Goal: Transaction & Acquisition: Book appointment/travel/reservation

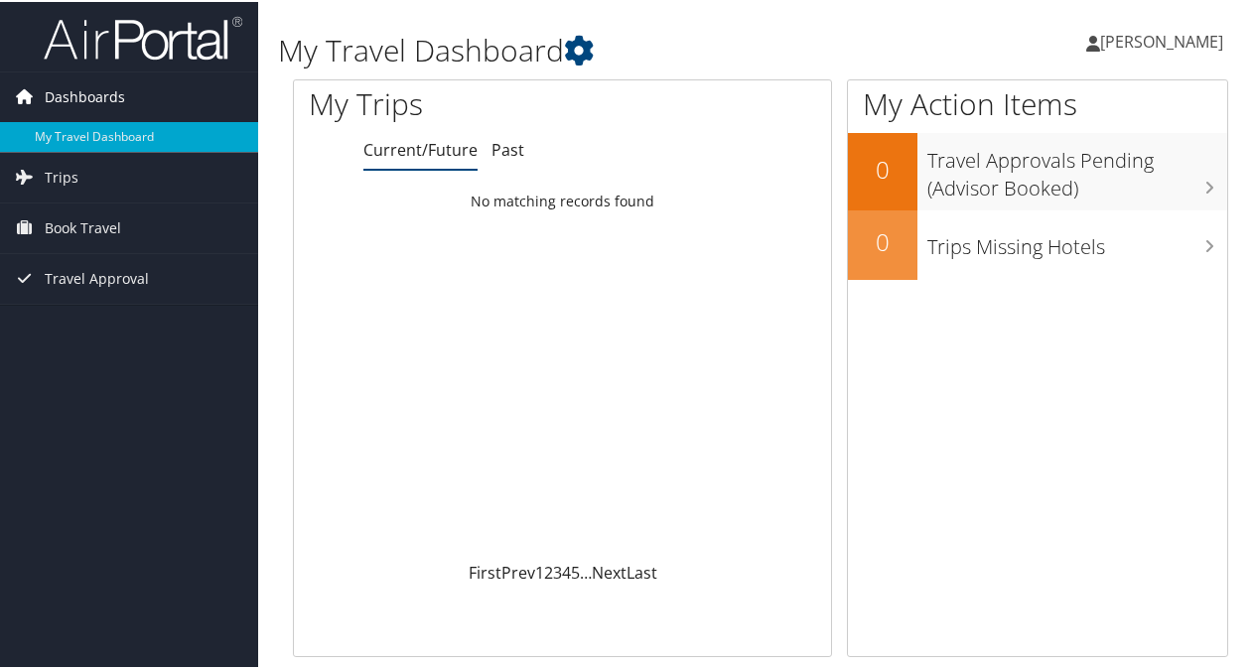
click at [92, 99] on span "Dashboards" at bounding box center [85, 95] width 80 height 50
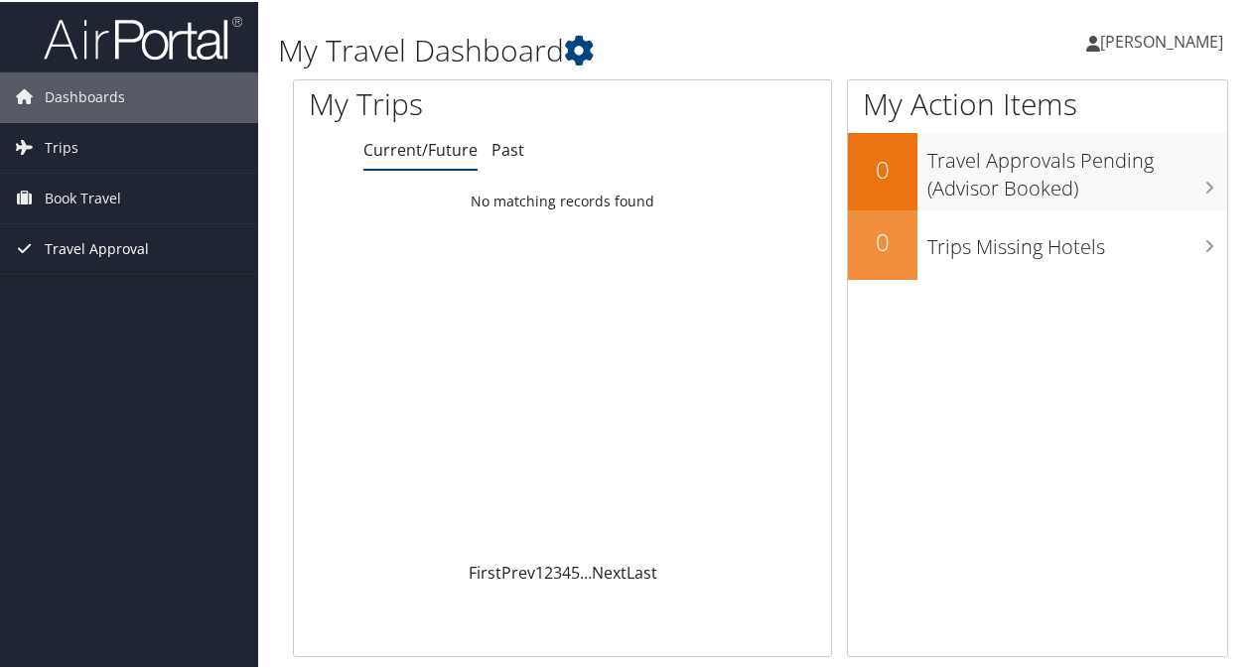
click at [90, 244] on span "Travel Approval" at bounding box center [97, 247] width 104 height 50
click at [1100, 46] on icon at bounding box center [1093, 42] width 14 height 16
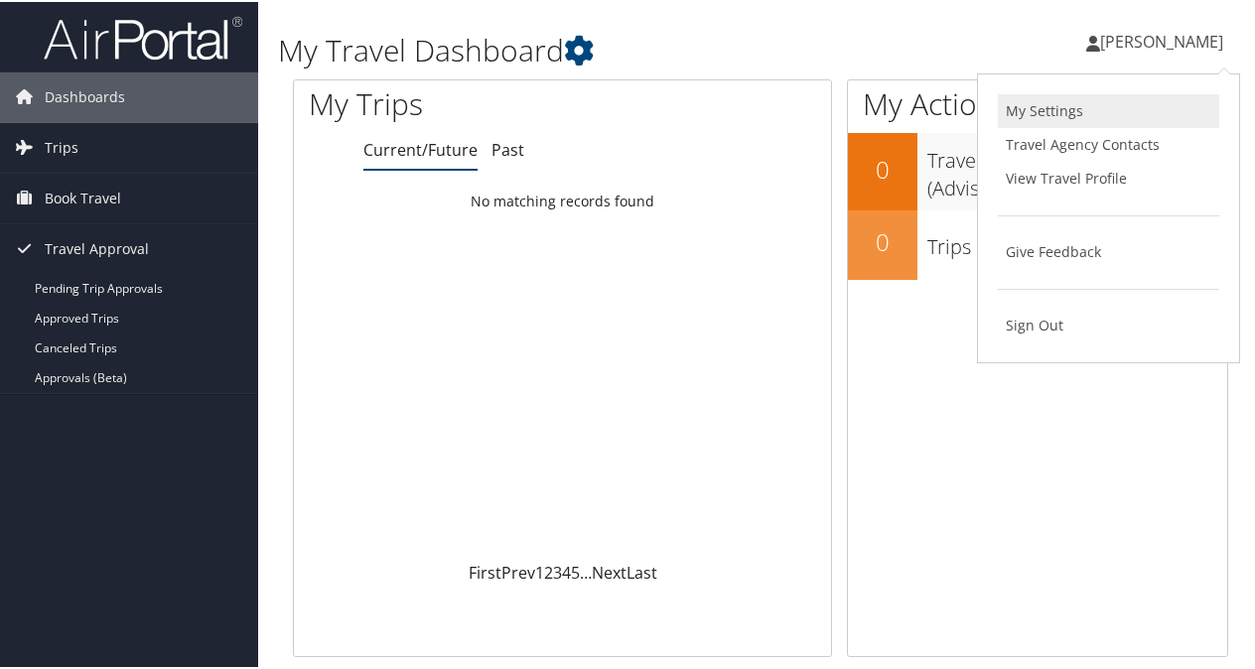
click at [1047, 113] on link "My Settings" at bounding box center [1108, 109] width 221 height 34
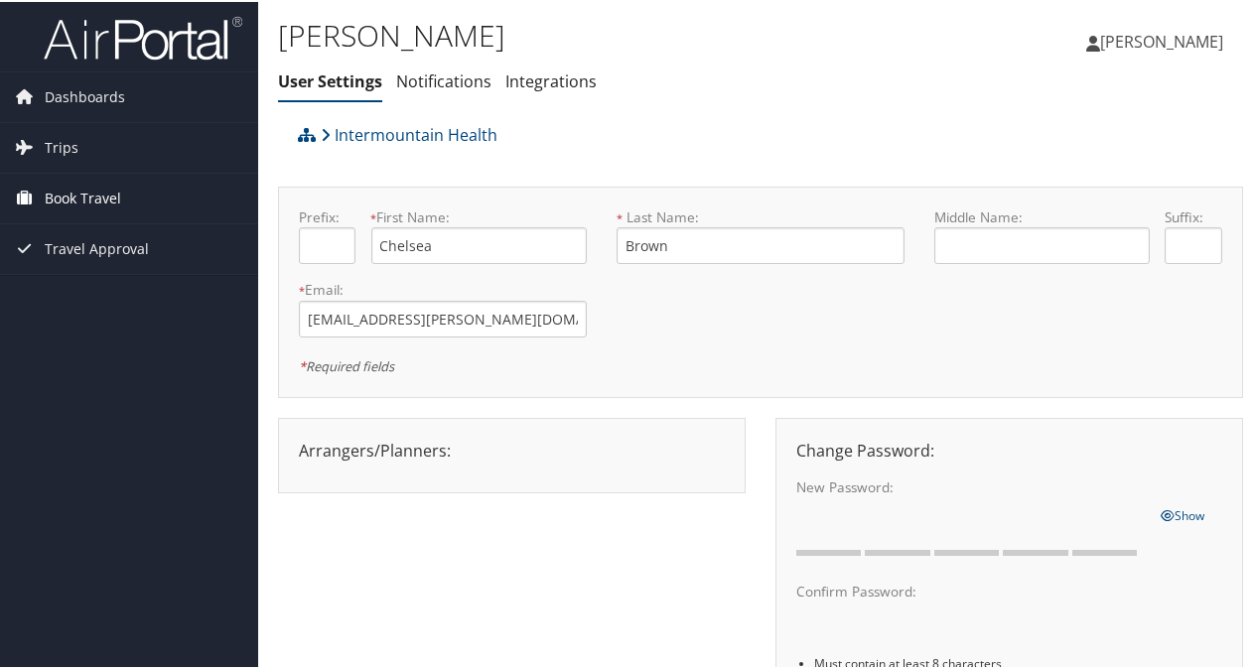
click at [89, 195] on span "Book Travel" at bounding box center [83, 197] width 76 height 50
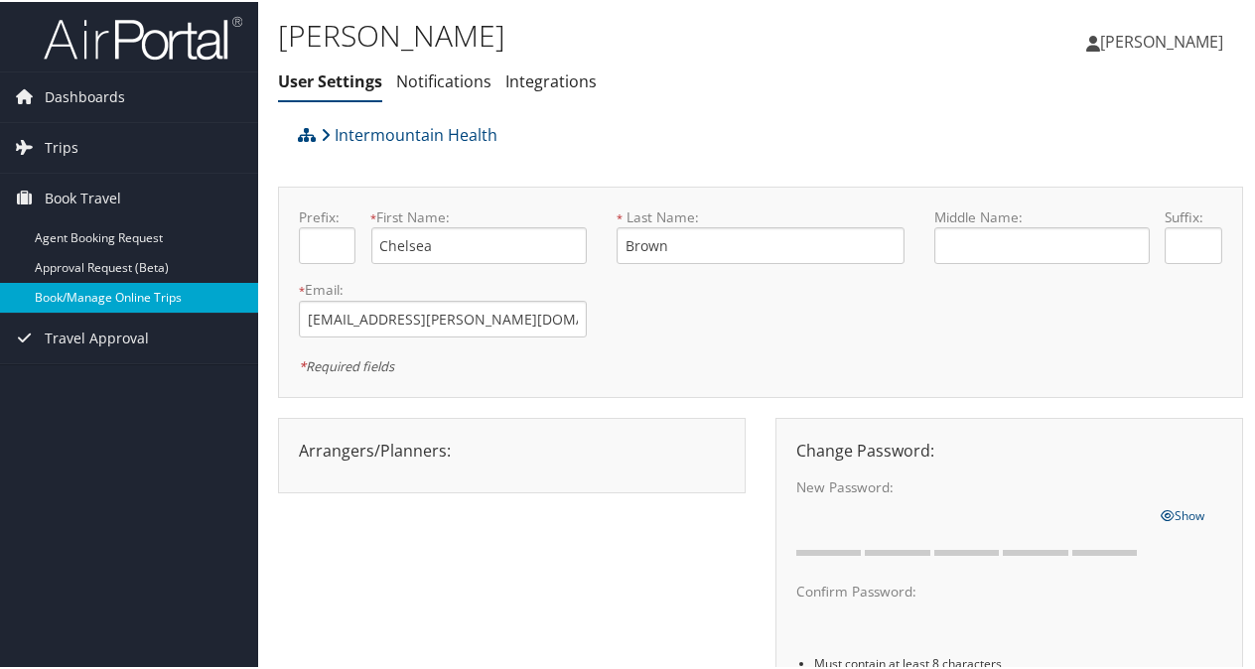
click at [85, 292] on link "Book/Manage Online Trips" at bounding box center [129, 296] width 258 height 30
